Goal: Register for event/course

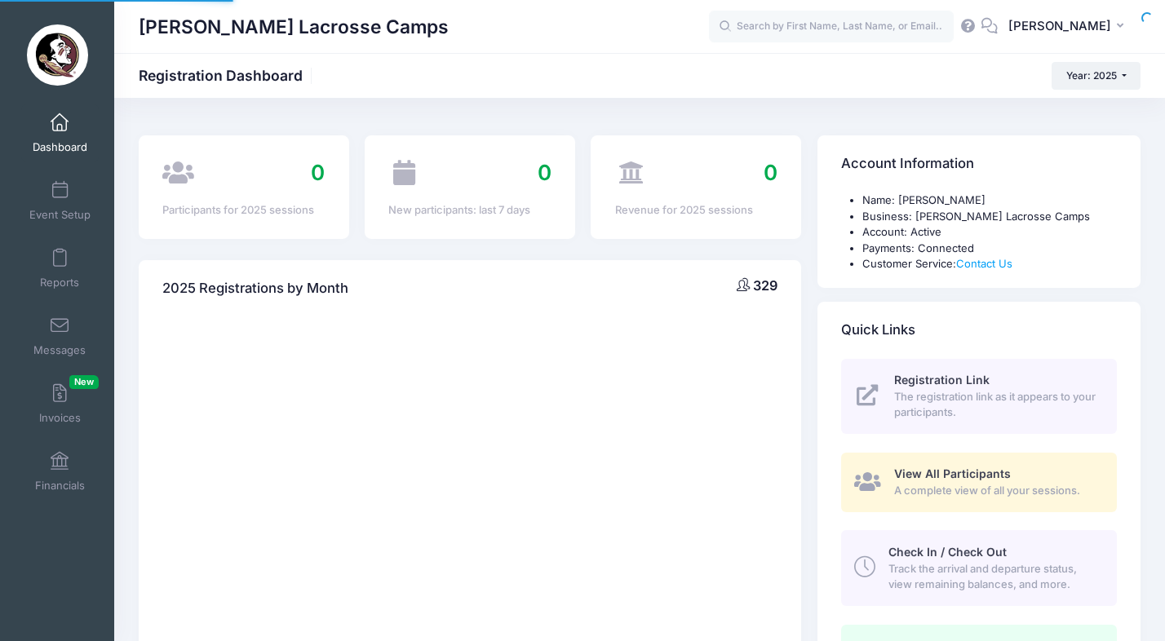
select select
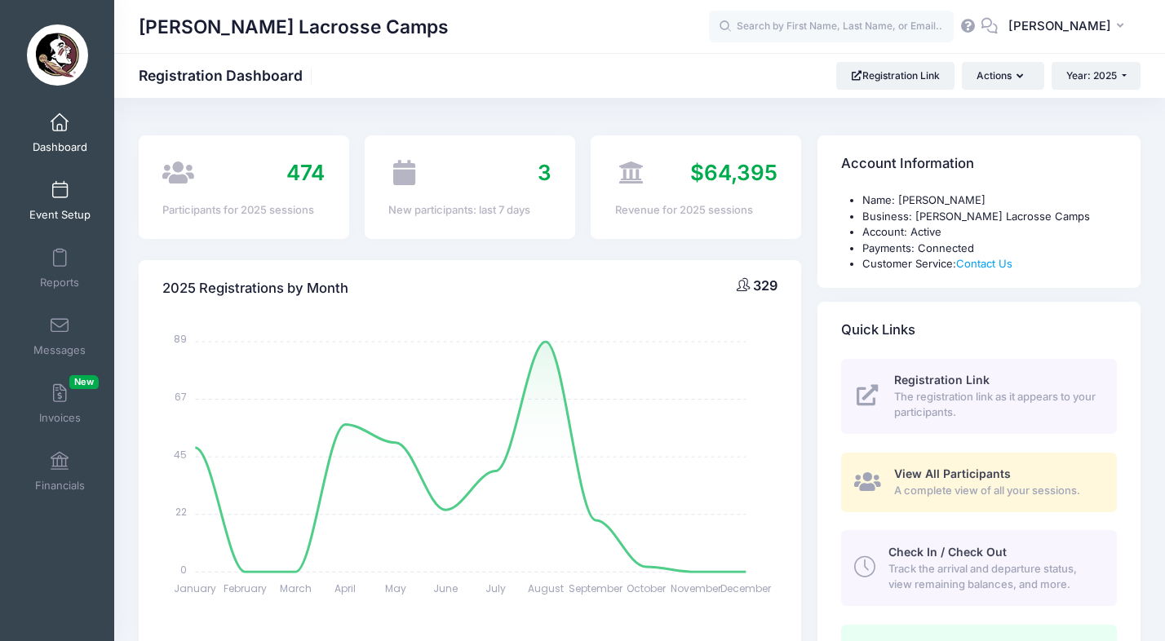
click at [65, 203] on link "Event Setup" at bounding box center [59, 200] width 77 height 57
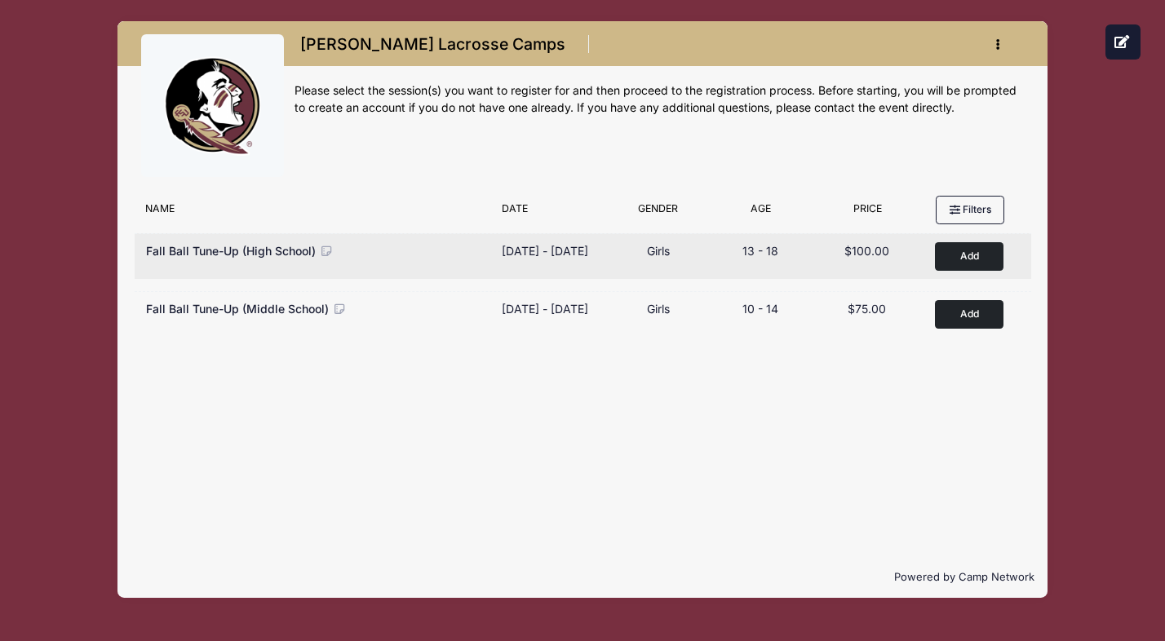
click at [972, 258] on button "Add to Cart" at bounding box center [969, 256] width 69 height 29
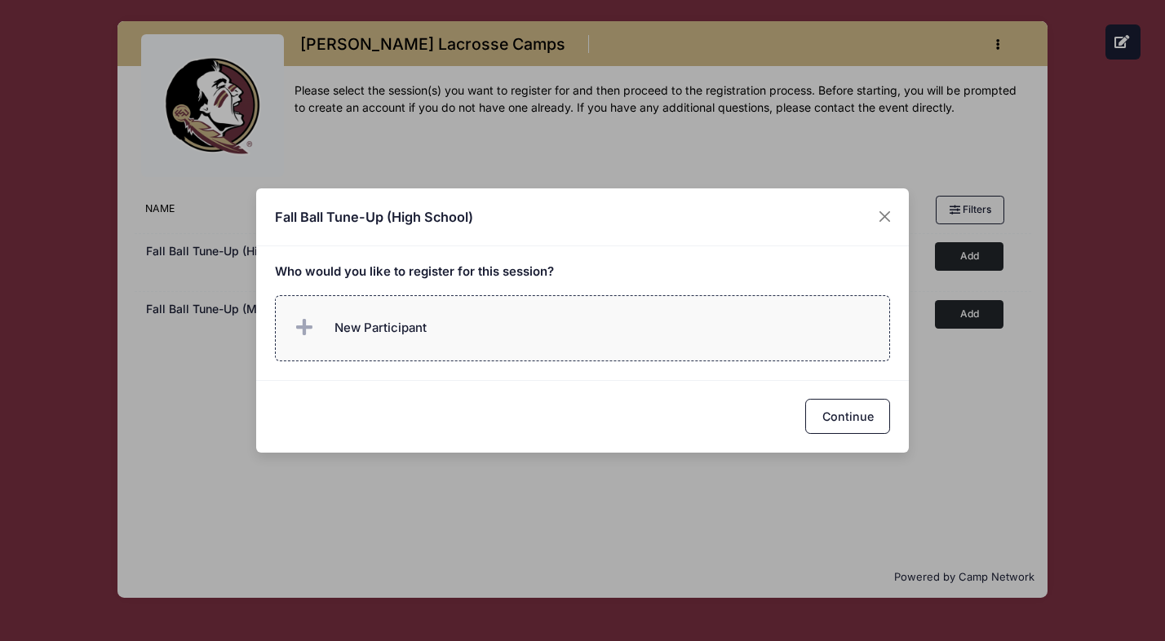
click at [414, 345] on label "New Participant" at bounding box center [583, 328] width 616 height 66
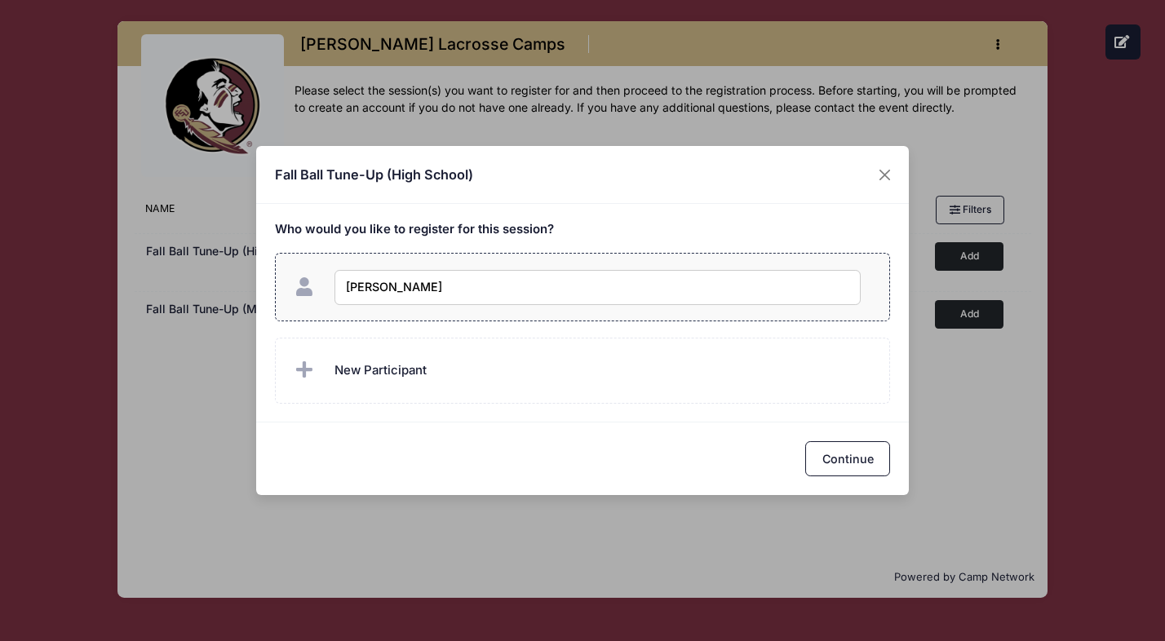
type input "Mac Plaskey"
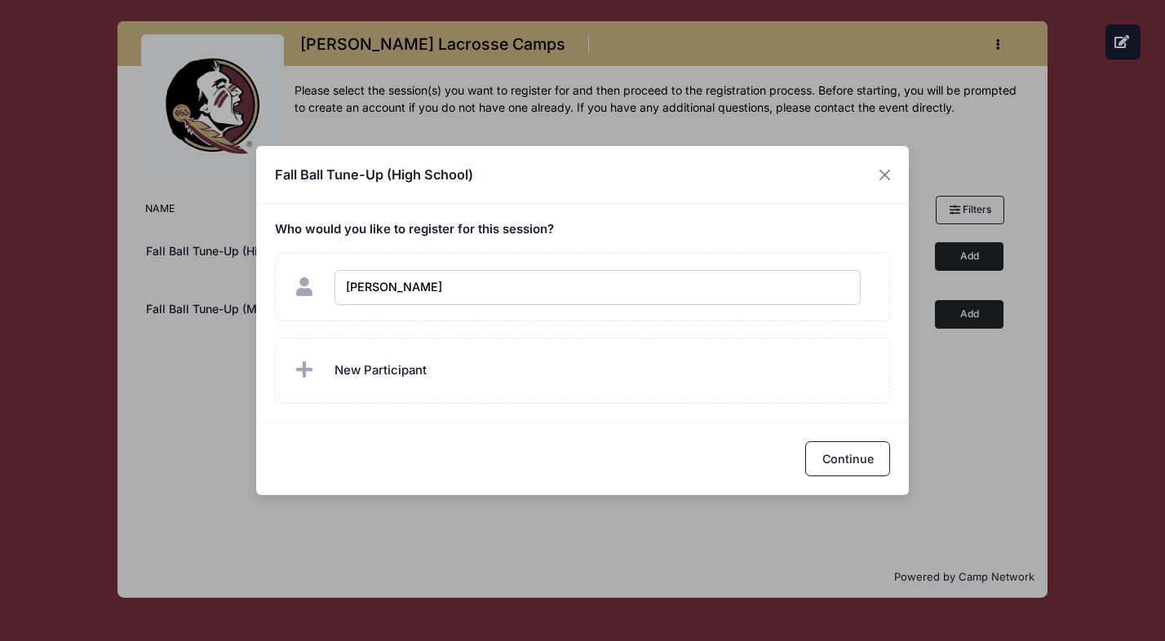
checkbox input "true"
click at [864, 438] on div "Continue" at bounding box center [582, 458] width 652 height 73
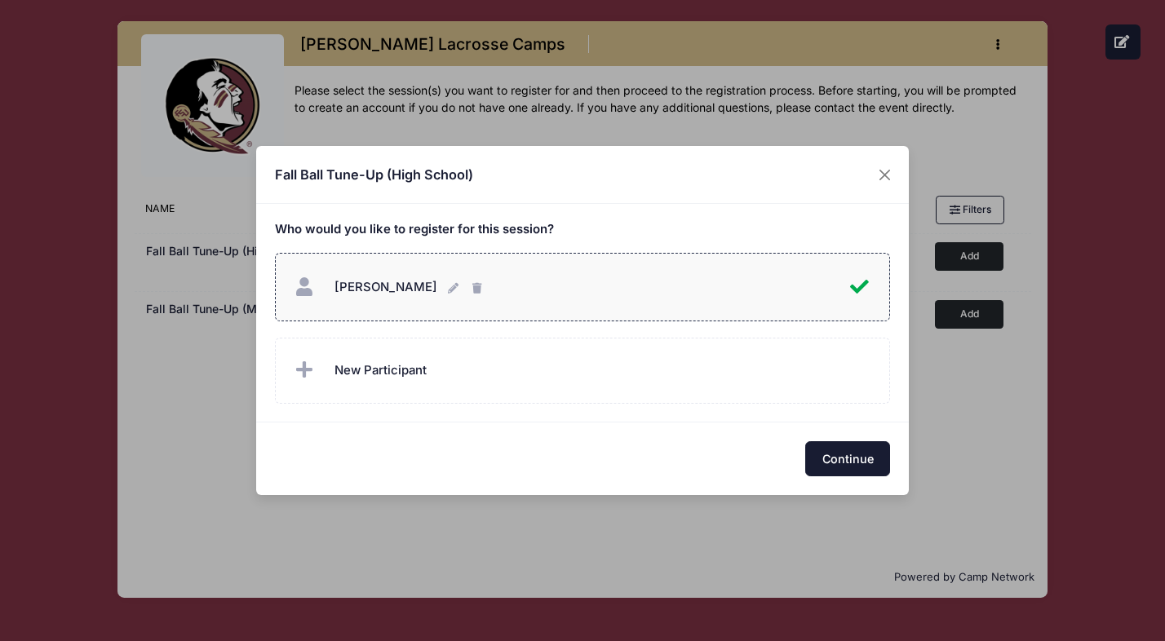
click at [859, 466] on button "Continue" at bounding box center [847, 458] width 85 height 35
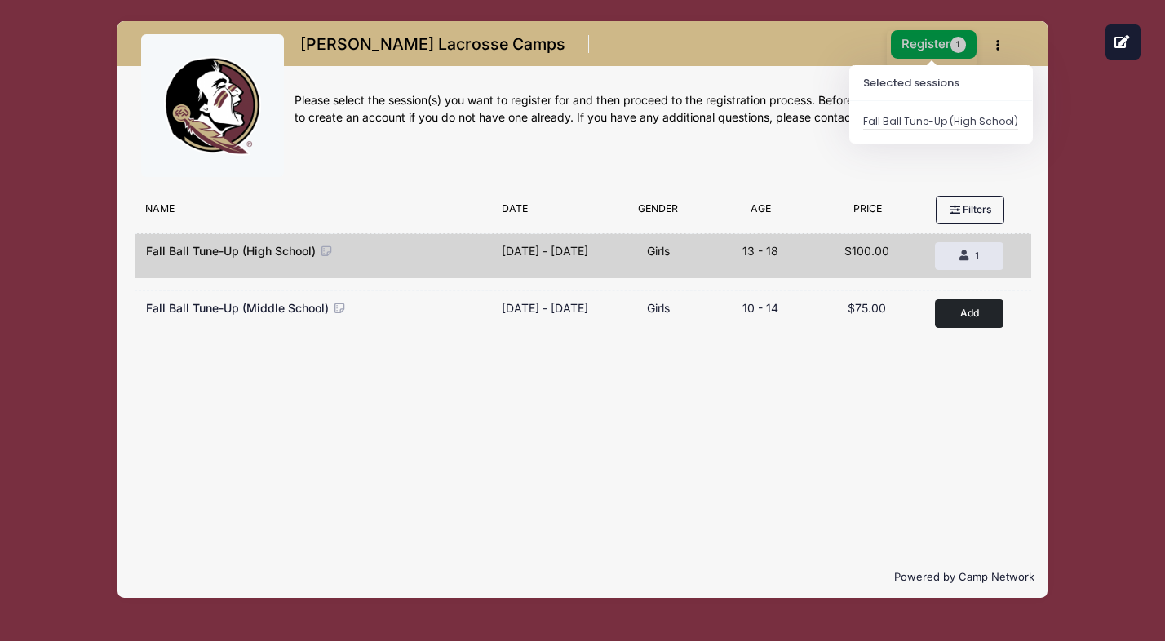
click at [930, 41] on button "Register 1" at bounding box center [934, 44] width 86 height 29
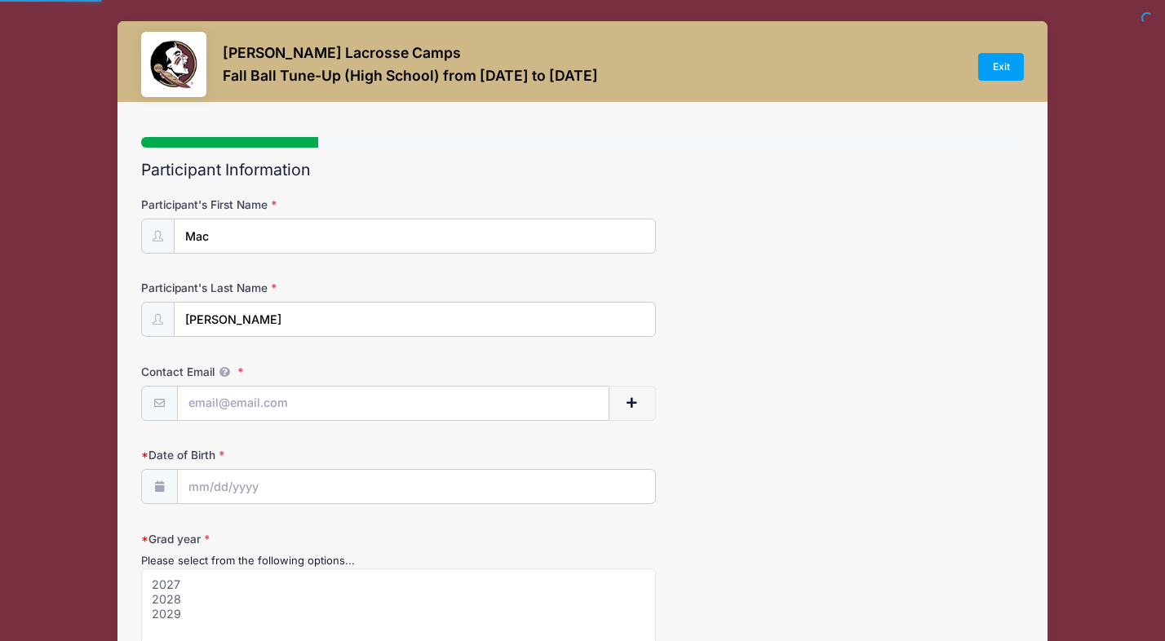
select select
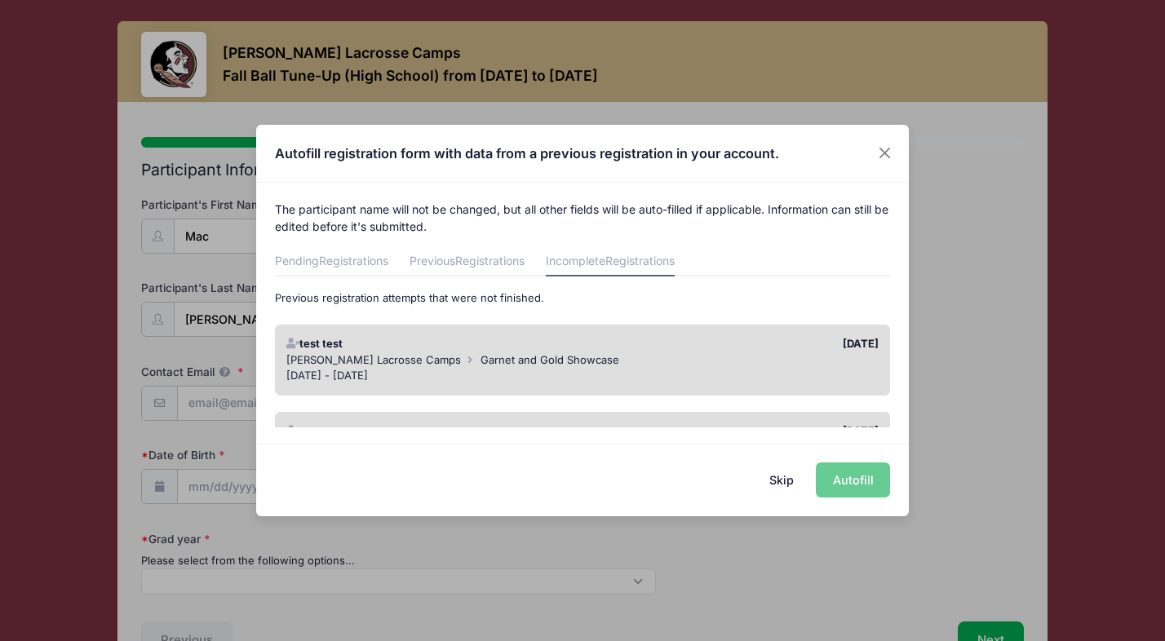
click at [779, 483] on button "Skip" at bounding box center [782, 479] width 58 height 35
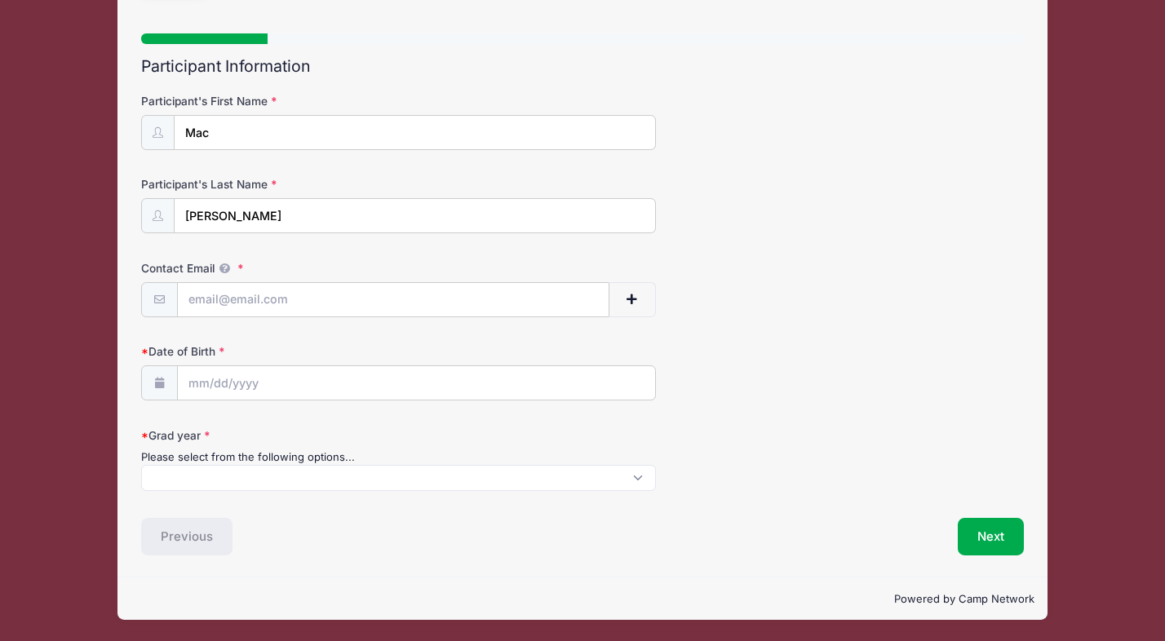
scroll to position [1, 0]
click at [318, 475] on span at bounding box center [398, 478] width 515 height 26
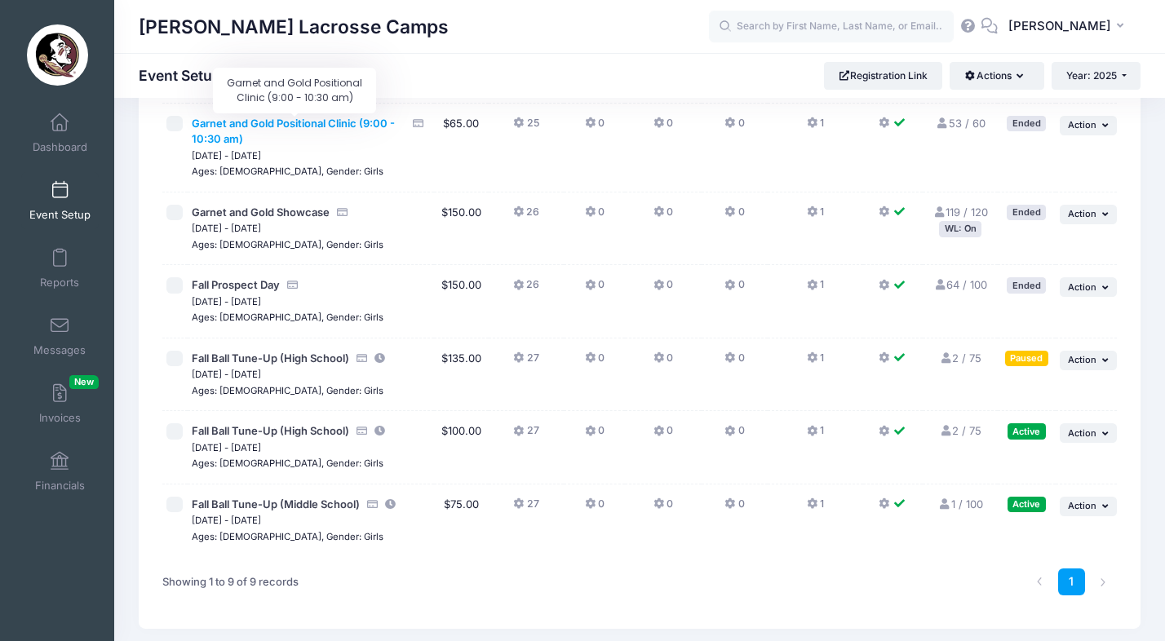
scroll to position [345, 0]
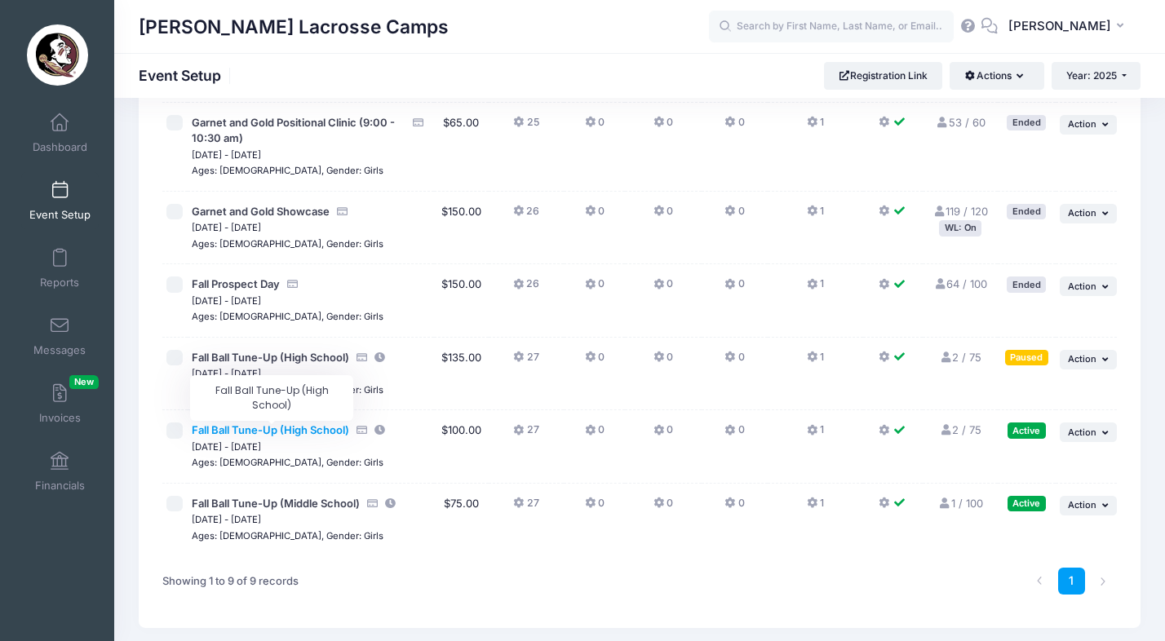
click at [303, 434] on span "Fall Ball Tune-Up (High School)" at bounding box center [270, 429] width 157 height 13
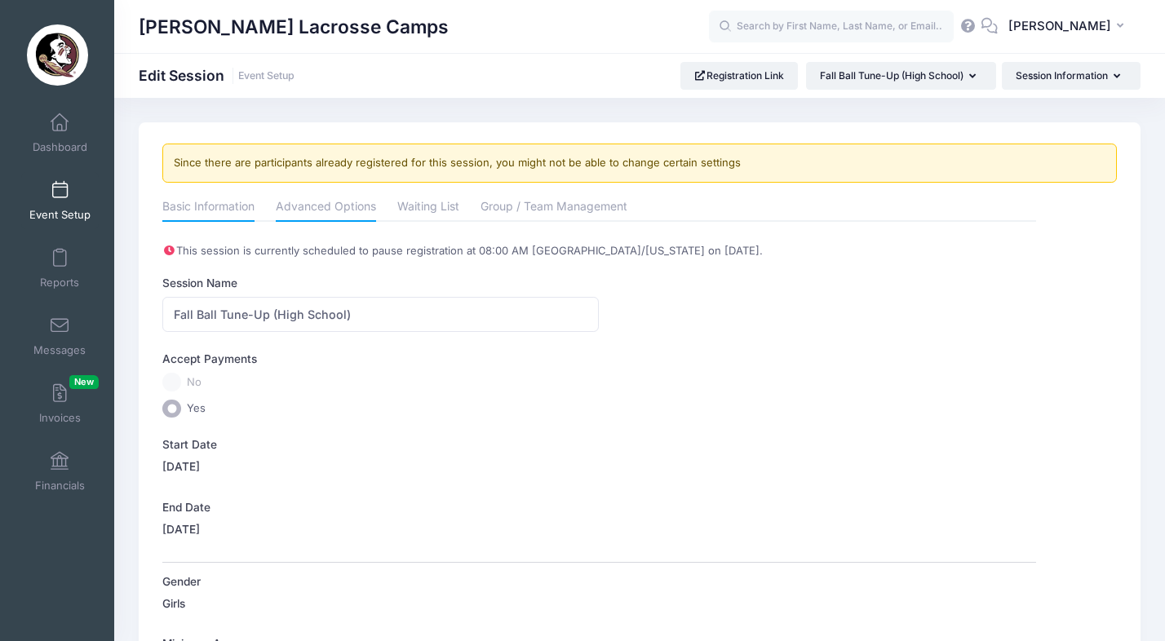
click at [354, 206] on link "Advanced Options" at bounding box center [326, 207] width 100 height 29
